Goal: Obtain resource: Download file/media

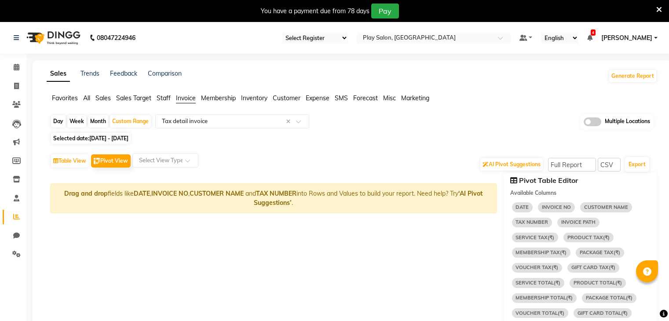
select select "full_report"
select select "csv"
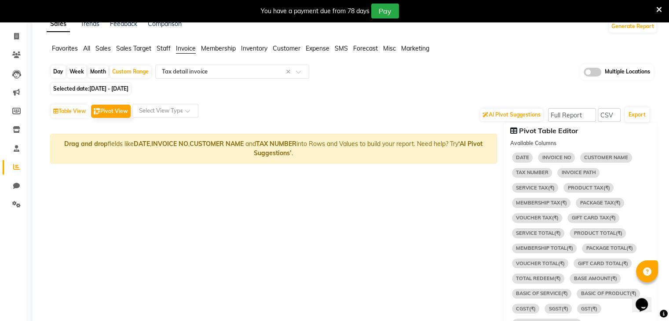
scroll to position [48, 0]
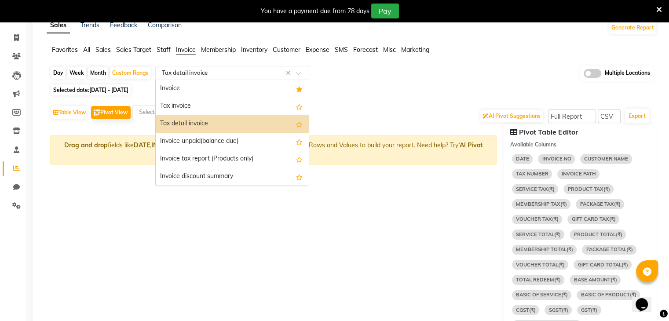
click at [217, 75] on input "text" at bounding box center [223, 73] width 127 height 9
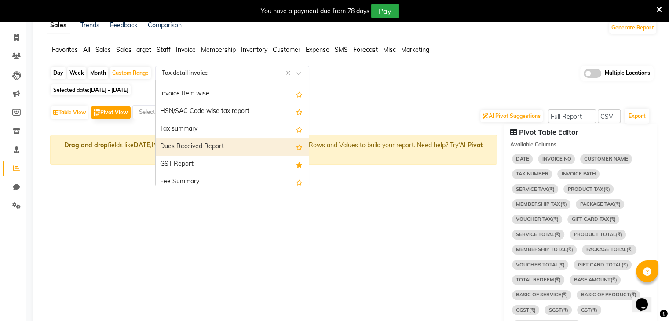
scroll to position [106, 0]
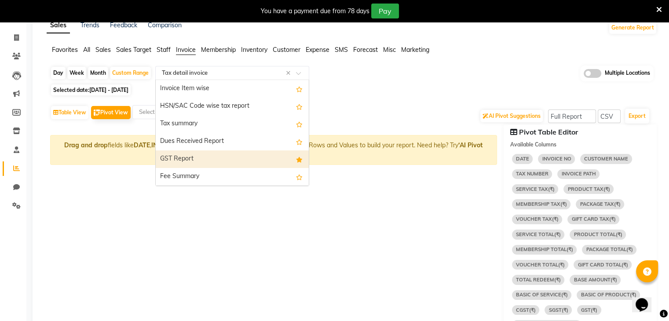
click at [185, 154] on div "GST Report" at bounding box center [232, 159] width 153 height 18
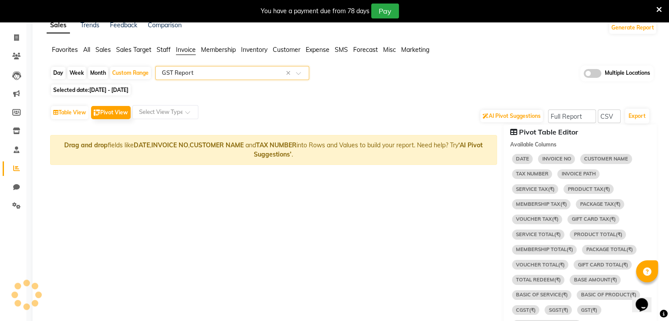
select select "full_report"
select select "csv"
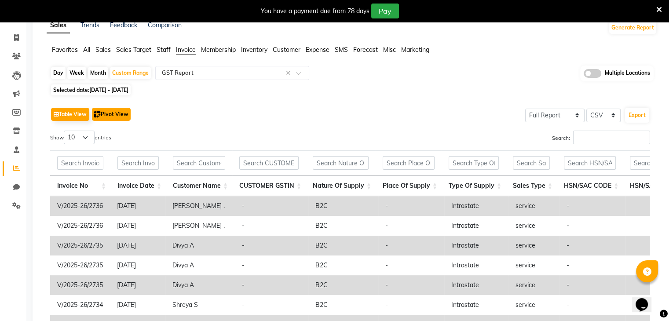
click at [104, 114] on button "Pivot View" at bounding box center [111, 114] width 39 height 13
select select "full_report"
select select "csv"
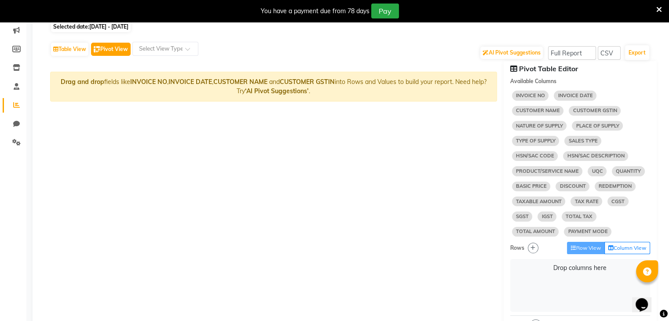
scroll to position [120, 0]
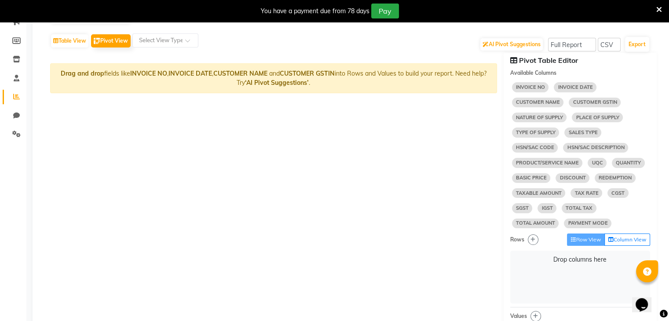
select select "10"
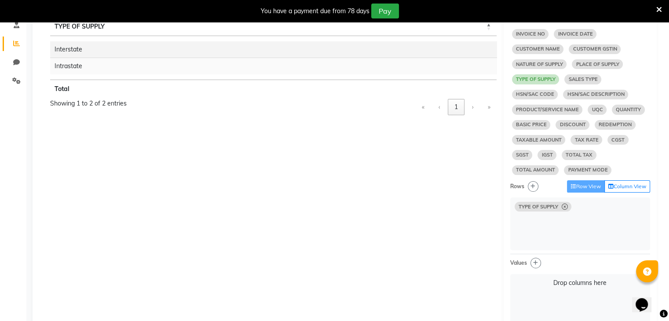
scroll to position [183, 0]
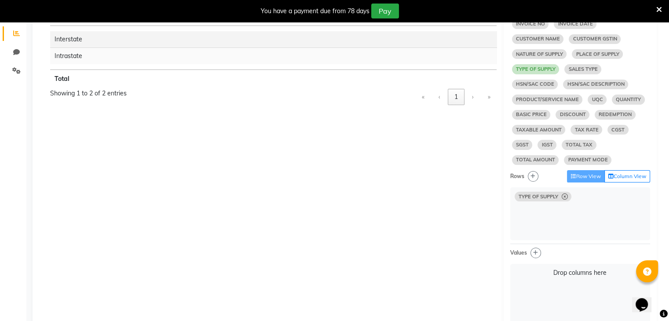
select select "10"
select select "sum"
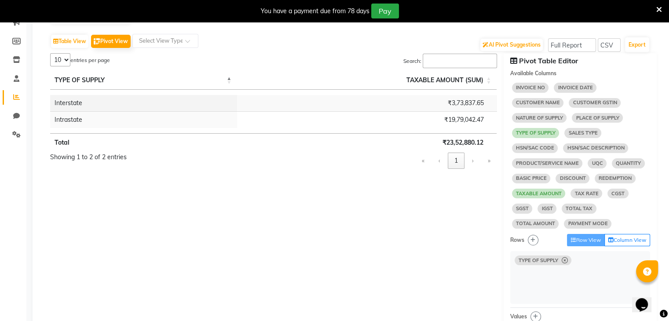
scroll to position [103, 0]
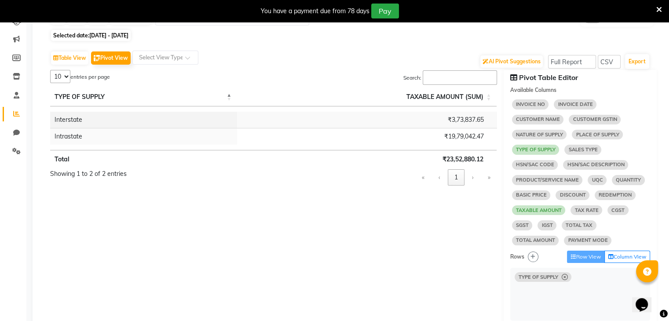
click at [566, 278] on icon at bounding box center [564, 277] width 6 height 0
select select "10"
select select "sum"
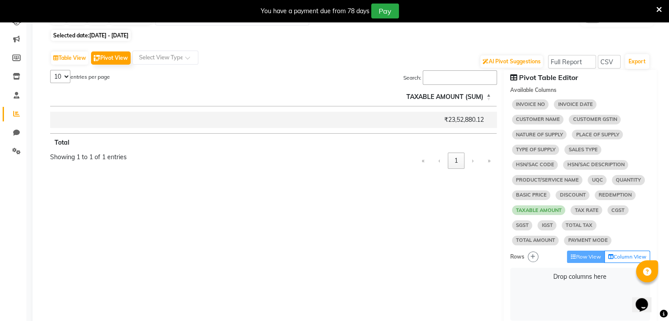
select select "10"
select select "sum"
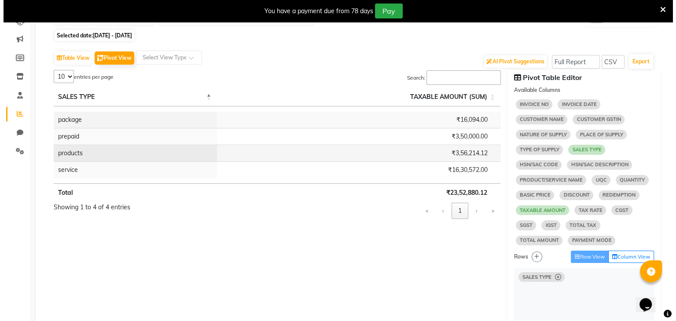
scroll to position [0, 0]
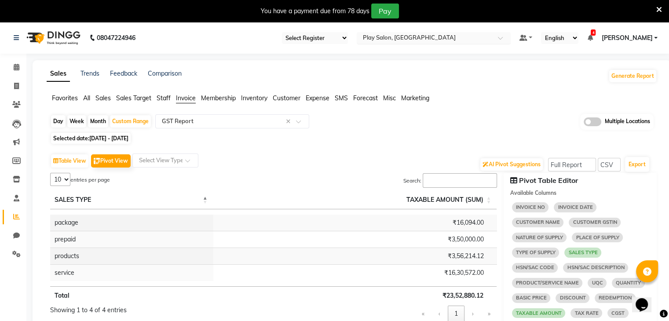
click at [410, 39] on input "text" at bounding box center [425, 38] width 128 height 9
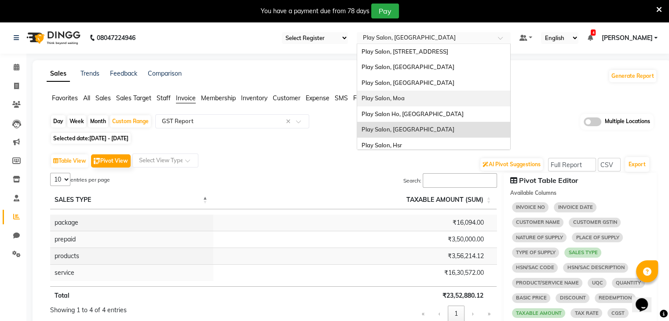
click at [387, 102] on div "Play Salon, Moa" at bounding box center [433, 99] width 153 height 16
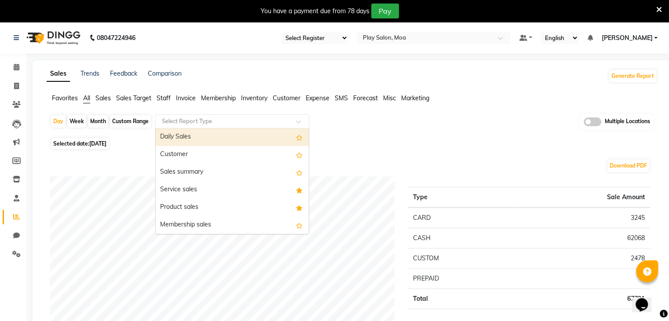
click at [210, 127] on ng-select "Select Report Type Daily Sales Customer Sales summary Service sales Product sal…" at bounding box center [232, 121] width 154 height 14
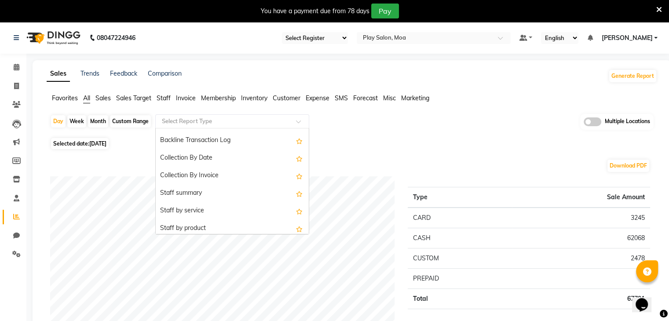
scroll to position [264, 0]
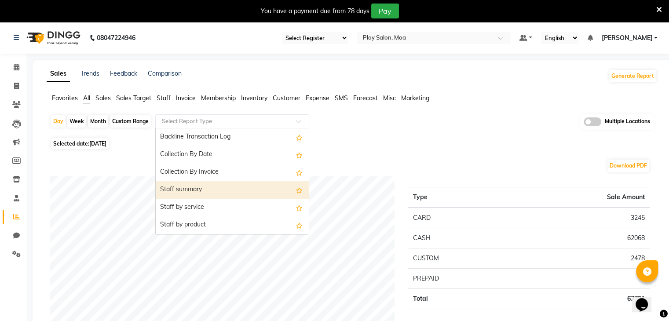
click at [188, 185] on div "Staff summary" at bounding box center [232, 190] width 153 height 18
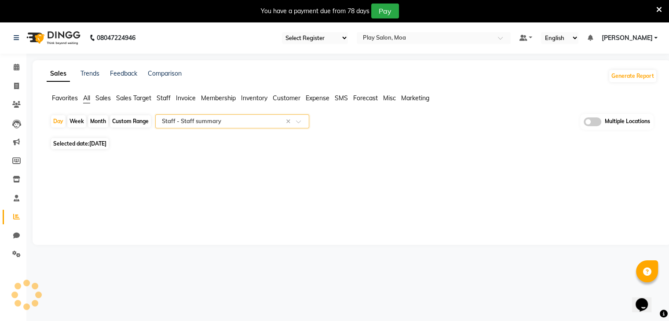
select select "full_report"
select select "csv"
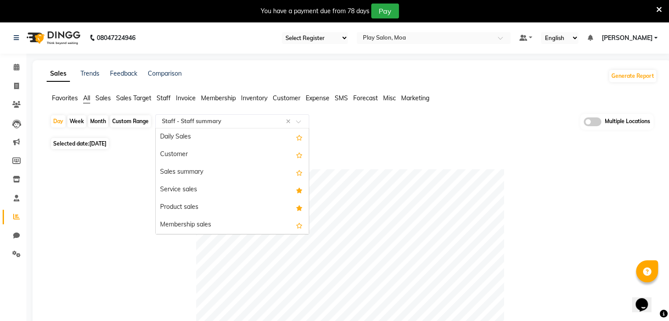
scroll to position [317, 0]
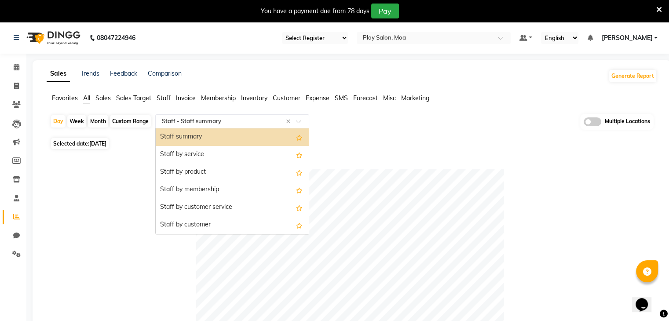
click at [188, 120] on input "text" at bounding box center [223, 121] width 127 height 9
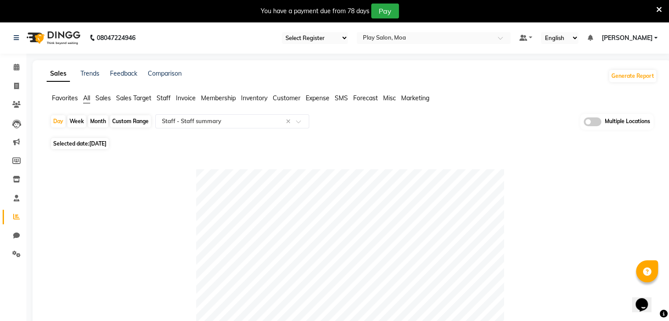
click at [59, 95] on span "Favorites" at bounding box center [65, 98] width 26 height 8
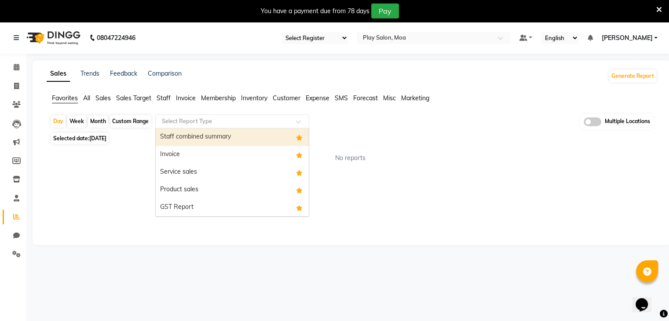
click at [196, 125] on input "text" at bounding box center [223, 121] width 127 height 9
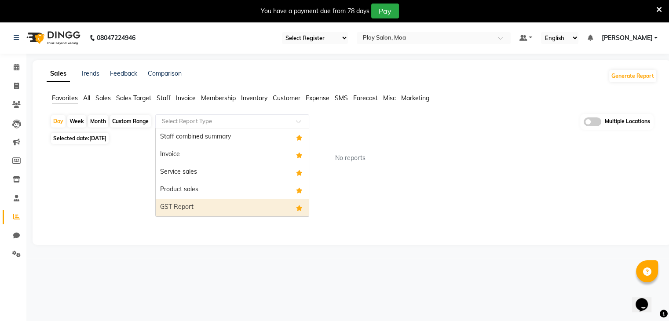
click at [192, 204] on div "GST Report" at bounding box center [232, 208] width 153 height 18
select select "full_report"
select select "csv"
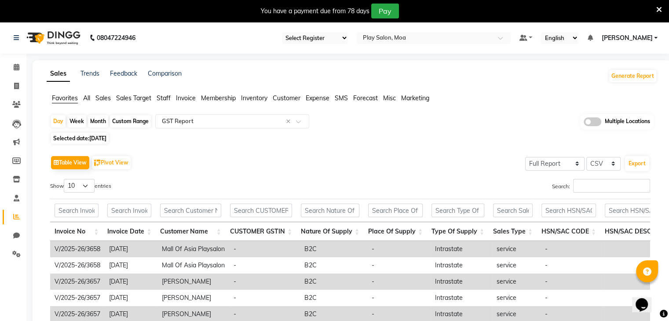
click at [129, 125] on div "Custom Range" at bounding box center [130, 121] width 41 height 12
select select "9"
select select "2025"
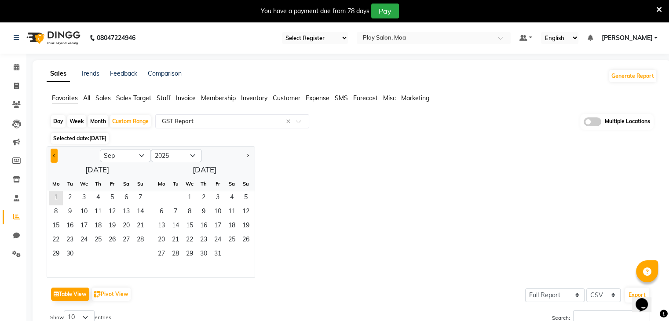
click at [51, 159] on button "Previous month" at bounding box center [54, 156] width 7 height 14
select select "8"
click at [110, 196] on span "1" at bounding box center [112, 198] width 14 height 14
click at [137, 257] on span "31" at bounding box center [140, 255] width 14 height 14
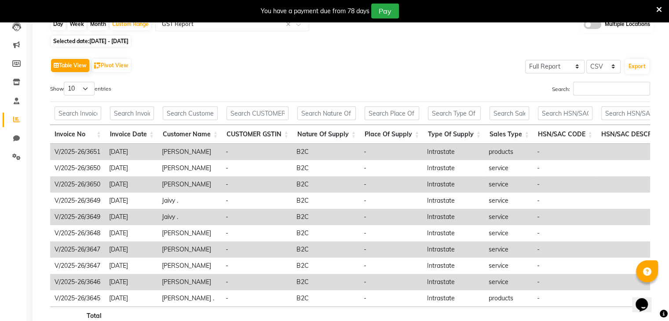
scroll to position [98, 0]
click at [114, 57] on div "Table View Pivot View" at bounding box center [91, 64] width 82 height 15
click at [111, 60] on button "Pivot View" at bounding box center [111, 64] width 39 height 13
select select "full_report"
select select "csv"
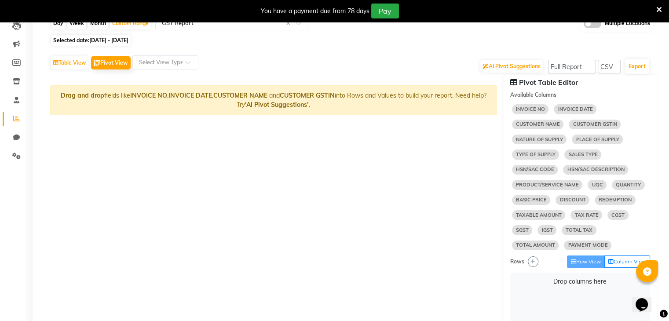
select select "10"
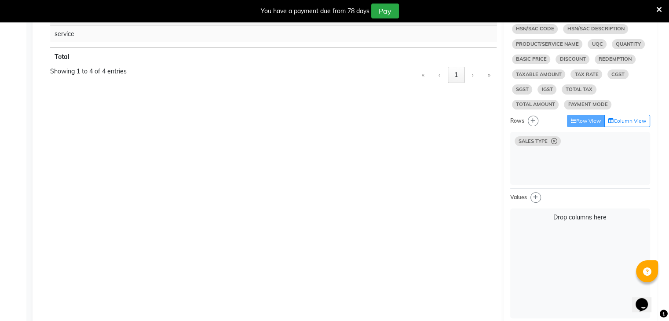
scroll to position [227, 0]
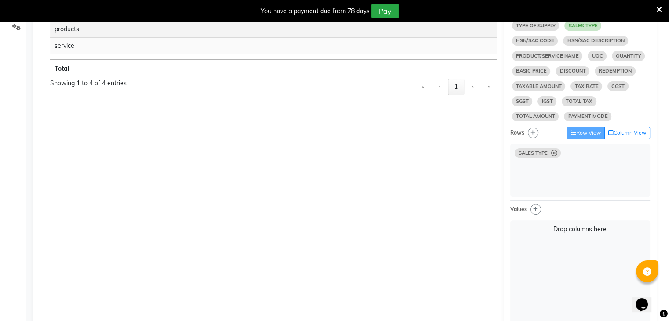
select select "10"
select select "sum"
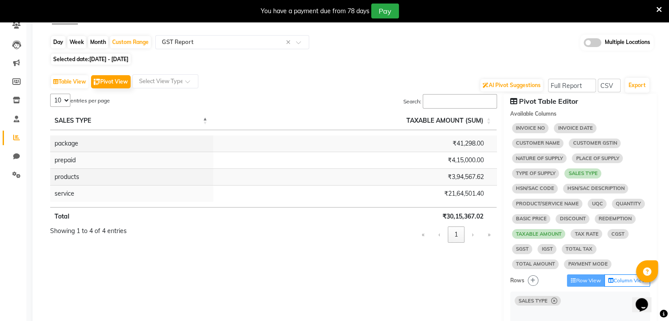
scroll to position [78, 0]
